Goal: Information Seeking & Learning: Learn about a topic

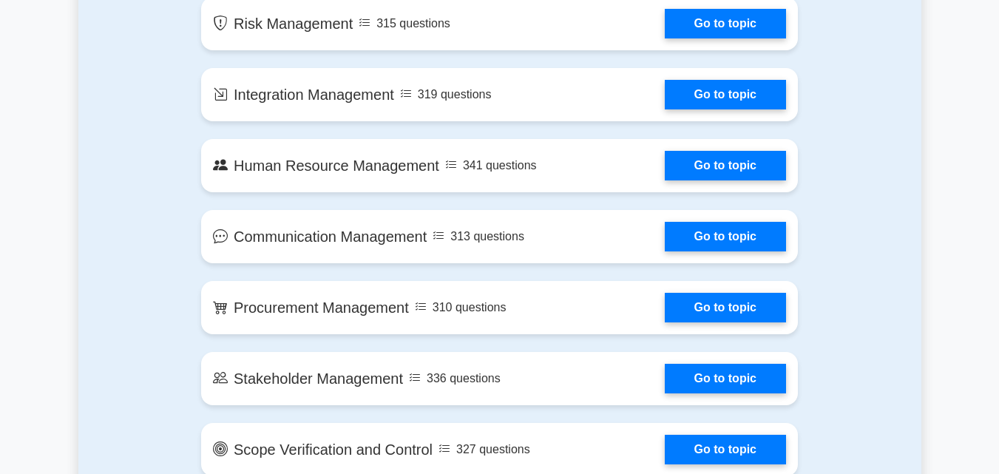
scroll to position [1086, 0]
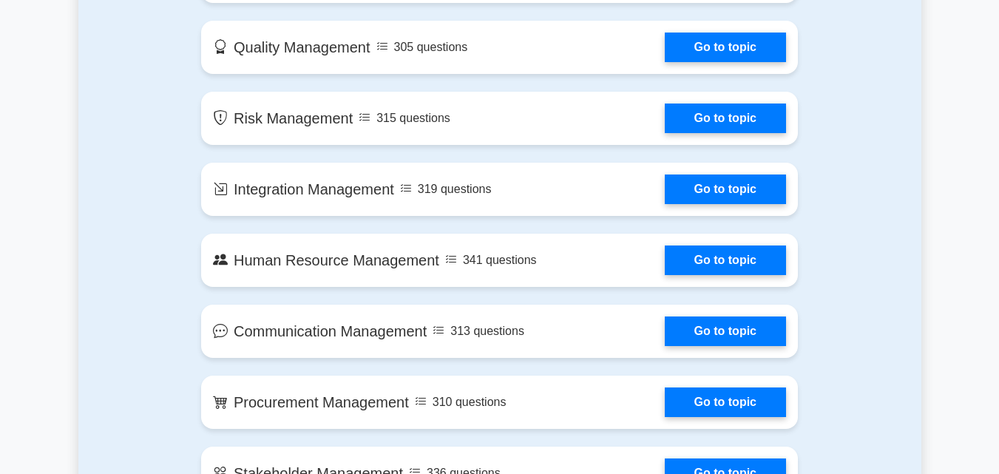
drag, startPoint x: 1009, startPoint y: 137, endPoint x: 1007, endPoint y: 115, distance: 22.3
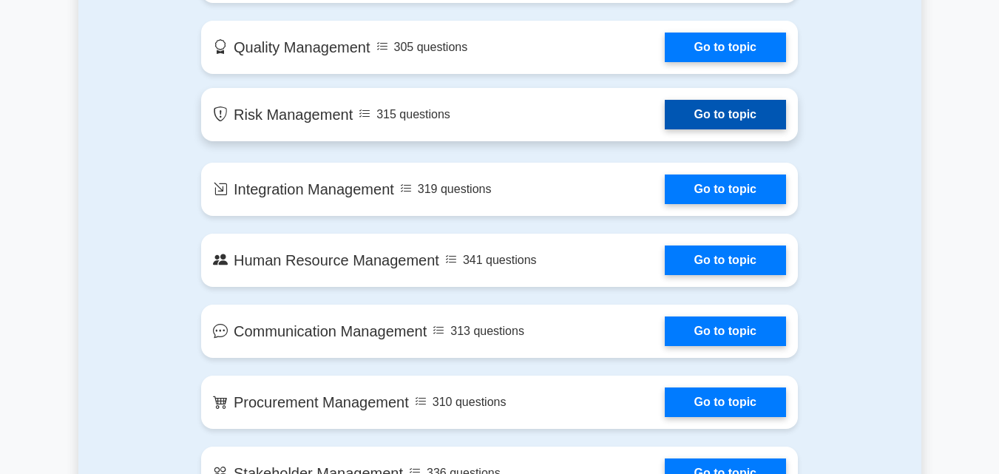
click at [762, 107] on link "Go to topic" at bounding box center [725, 115] width 121 height 30
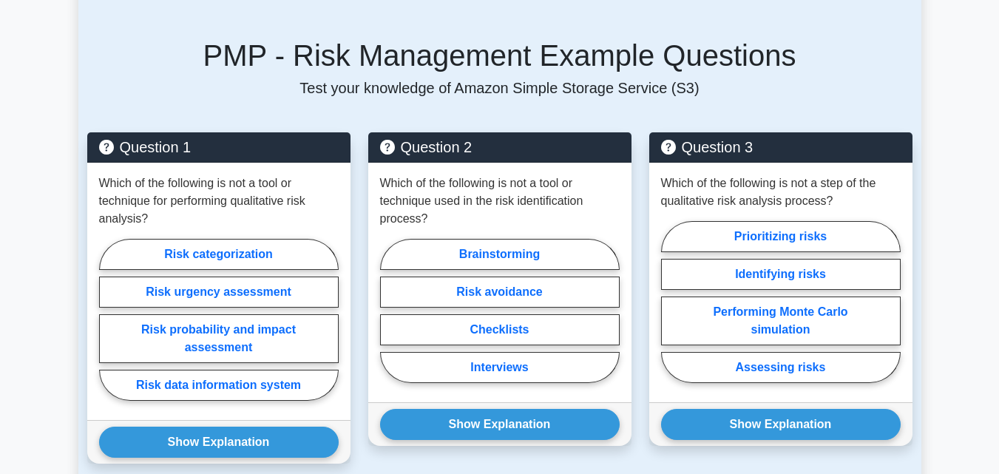
scroll to position [962, 0]
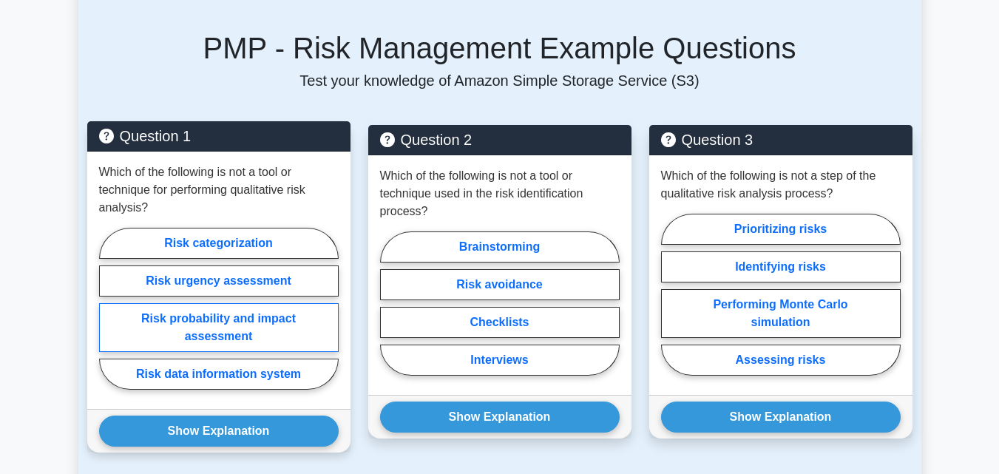
click at [245, 326] on label "Risk probability and impact assessment" at bounding box center [219, 327] width 240 height 49
click at [109, 318] on input "Risk probability and impact assessment" at bounding box center [104, 313] width 10 height 10
radio input "true"
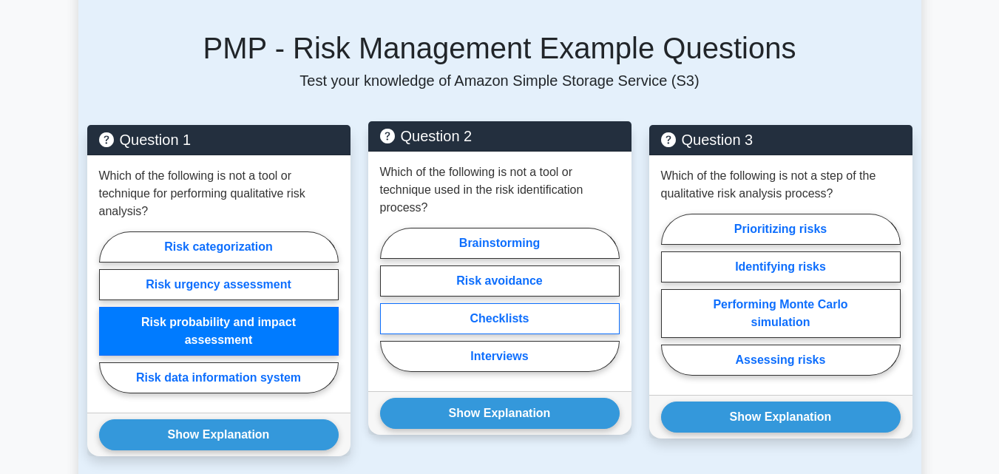
click at [521, 314] on label "Checklists" at bounding box center [500, 318] width 240 height 31
click at [390, 309] on input "Checklists" at bounding box center [385, 304] width 10 height 10
radio input "true"
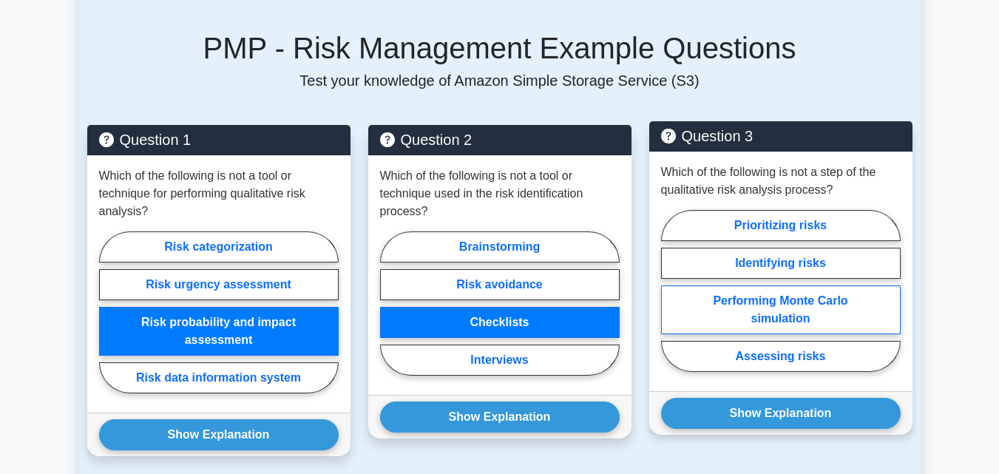
click at [815, 303] on label "Performing Monte Carlo simulation" at bounding box center [781, 309] width 240 height 49
click at [671, 300] on input "Performing Monte Carlo simulation" at bounding box center [666, 296] width 10 height 10
radio input "true"
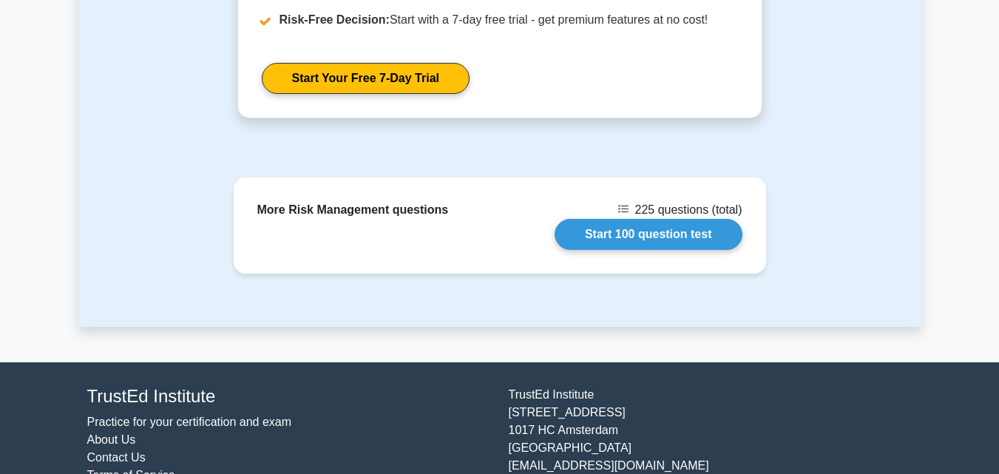
scroll to position [1723, 0]
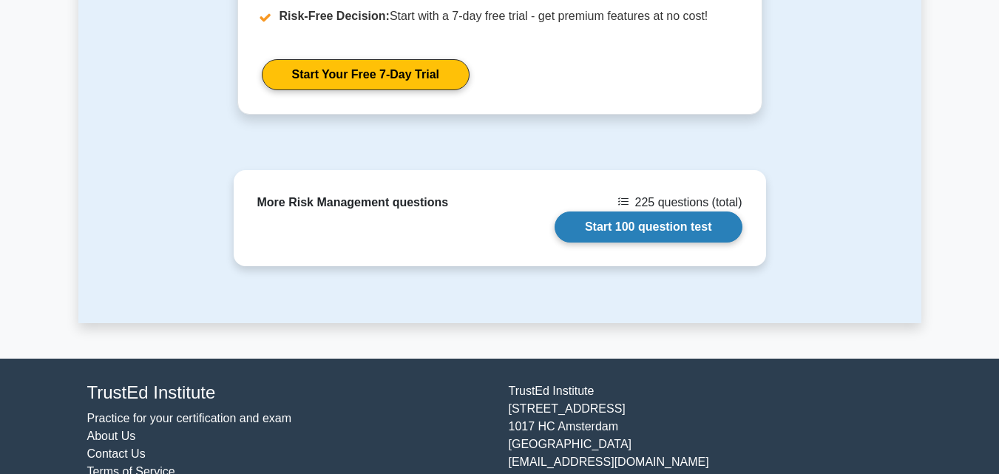
click at [688, 220] on link "Start 100 question test" at bounding box center [648, 226] width 188 height 31
